Goal: Task Accomplishment & Management: Manage account settings

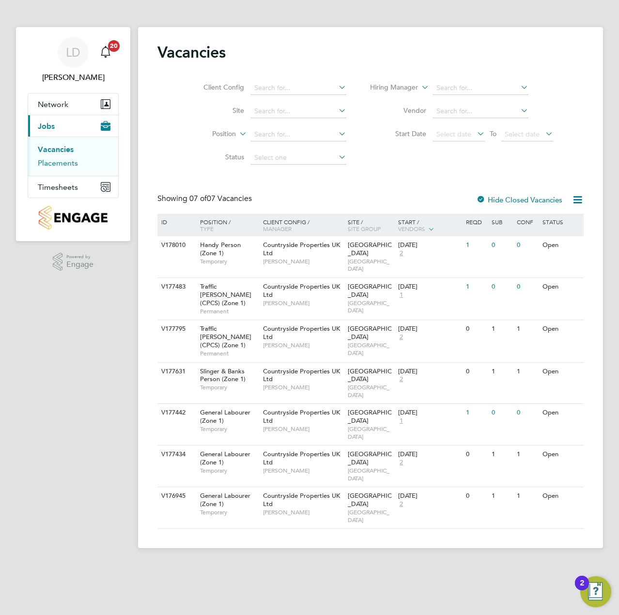
click at [64, 166] on link "Placements" at bounding box center [58, 162] width 40 height 9
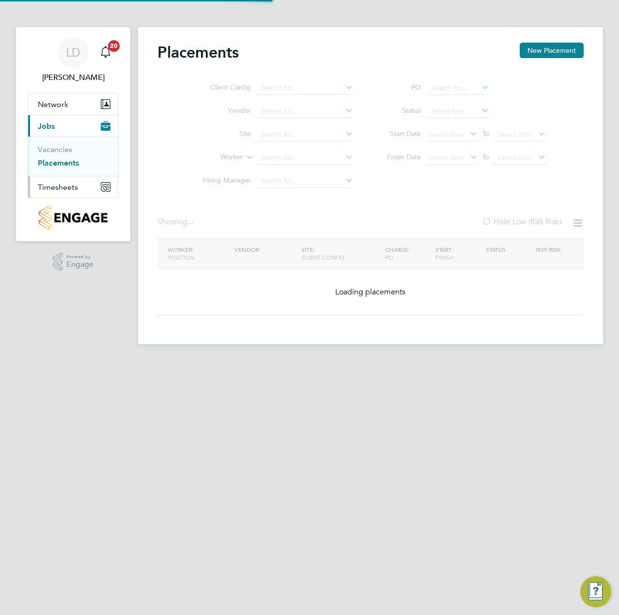
click at [66, 184] on span "Timesheets" at bounding box center [58, 187] width 40 height 9
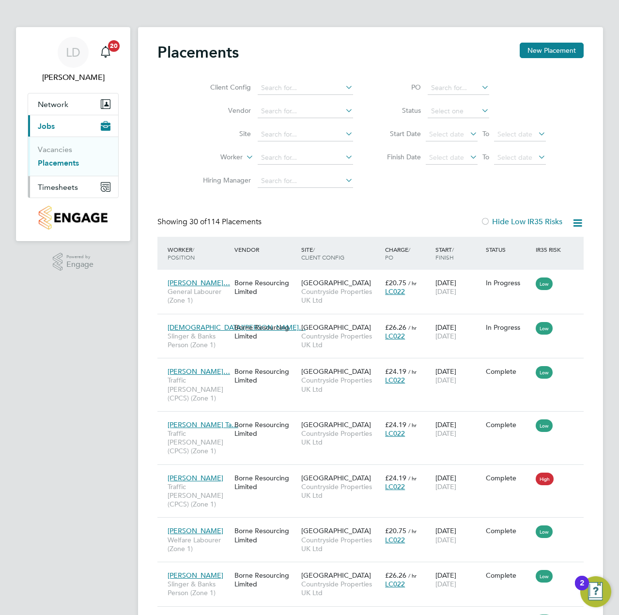
click at [57, 186] on span "Timesheets" at bounding box center [58, 187] width 40 height 9
click at [62, 169] on link "Timesheets" at bounding box center [58, 171] width 40 height 9
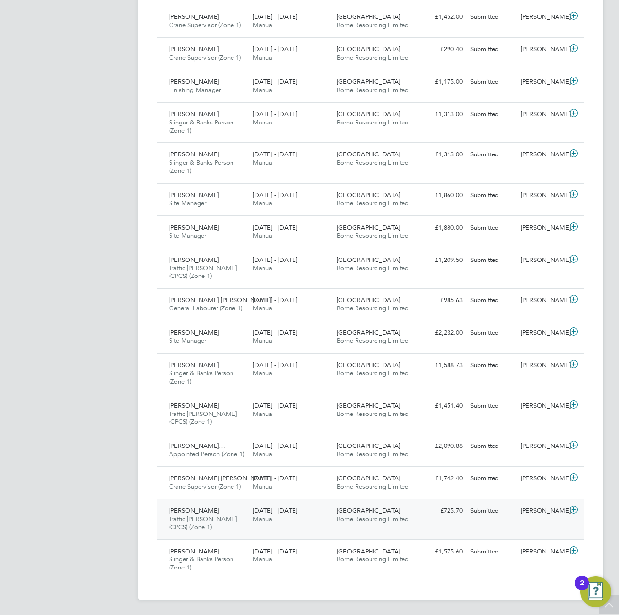
click at [575, 510] on icon at bounding box center [573, 510] width 12 height 8
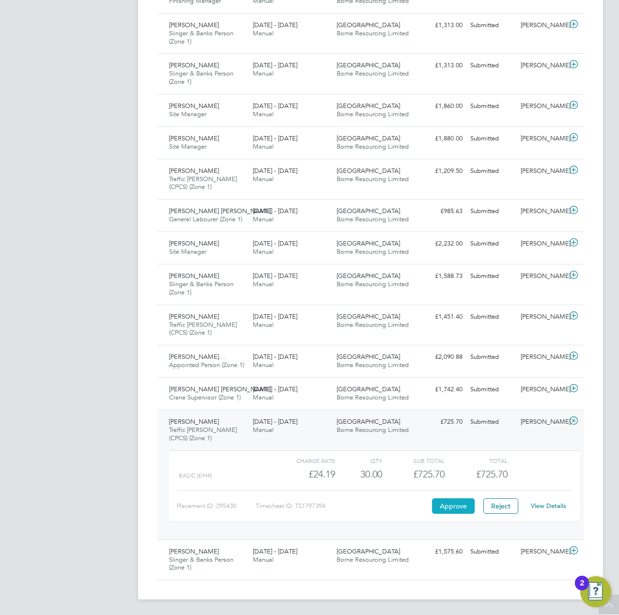
click at [457, 507] on button "Approve" at bounding box center [453, 505] width 43 height 15
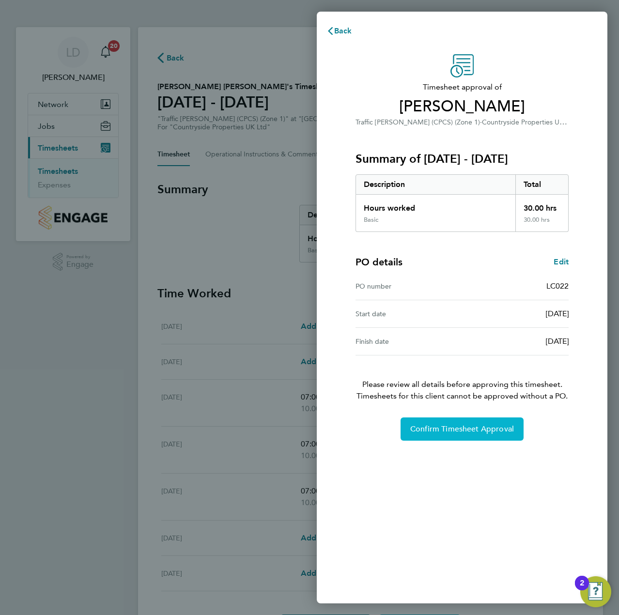
click at [451, 436] on button "Confirm Timesheet Approval" at bounding box center [461, 428] width 123 height 23
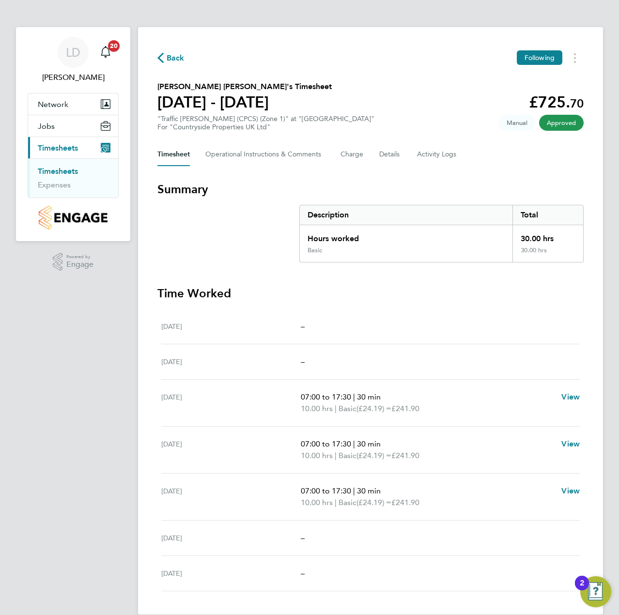
click at [169, 51] on div "Back Following" at bounding box center [370, 57] width 426 height 15
click at [180, 57] on span "Back" at bounding box center [176, 58] width 18 height 12
